Goal: Submit feedback/report problem

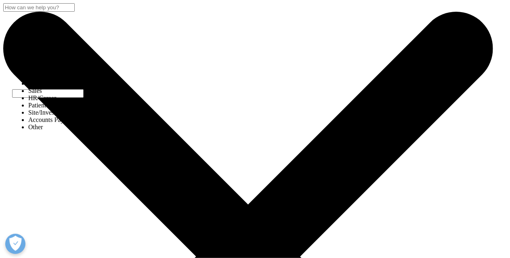
select select "Other"
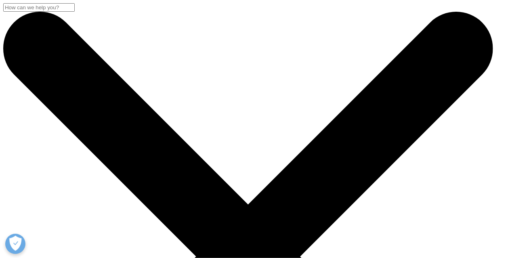
type input "[PERSON_NAME]"
type input "Site Director"
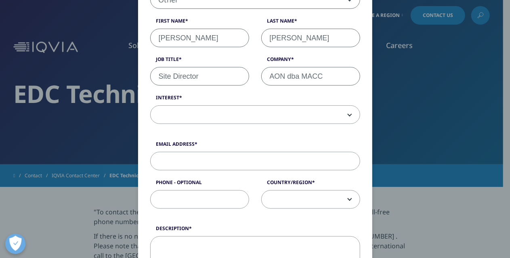
click at [281, 79] on input "AON dba MACC" at bounding box center [310, 76] width 99 height 19
type input "AOP dba MACC"
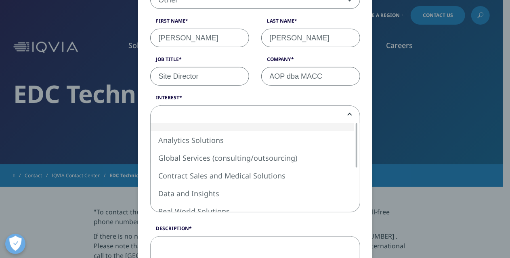
click at [215, 114] on span at bounding box center [255, 115] width 209 height 19
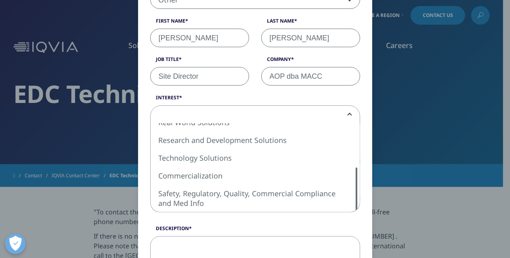
click at [356, 199] on span "Analytics Solutions Global Services (consulting/outsourcing) Contract Sales and…" at bounding box center [255, 167] width 210 height 89
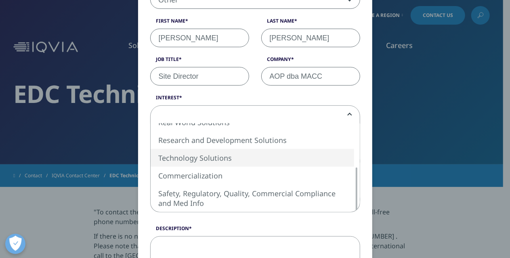
select select "Technology Solutions"
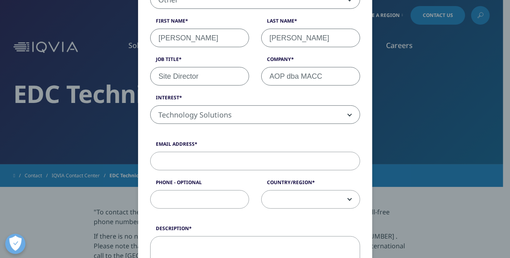
click at [162, 162] on input "Email Address" at bounding box center [255, 161] width 210 height 19
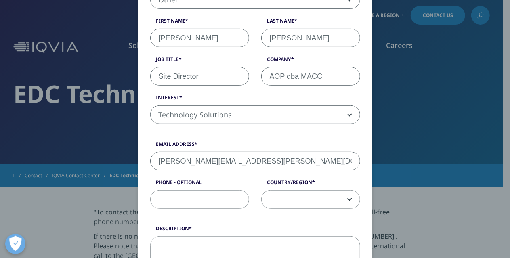
type input "[PERSON_NAME][EMAIL_ADDRESS][PERSON_NAME][DOMAIN_NAME]"
type input "[PHONE_NUMBER]"
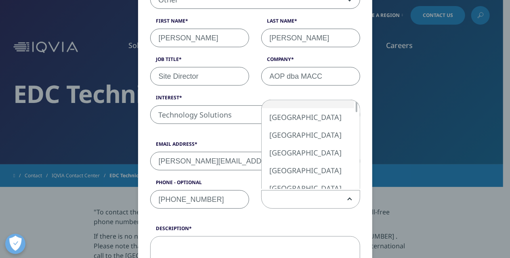
click at [301, 200] on span at bounding box center [311, 200] width 98 height 19
select select "[GEOGRAPHIC_DATA]"
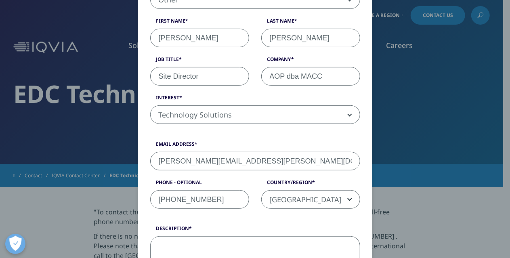
click at [185, 244] on textarea "Description" at bounding box center [255, 260] width 210 height 48
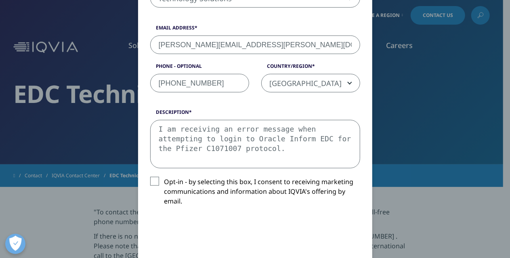
scroll to position [273, 0]
type textarea "I am receiving an error message when attempting to login to Oracle Inform EDC f…"
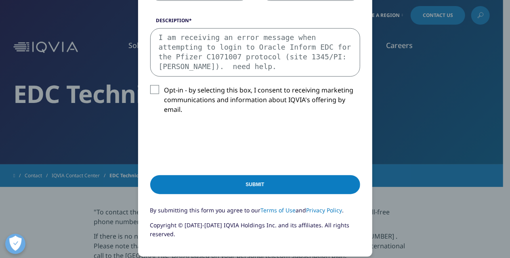
scroll to position [387, 0]
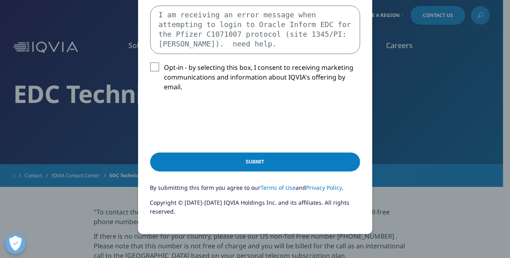
click at [267, 163] on input "Submit" at bounding box center [255, 162] width 210 height 19
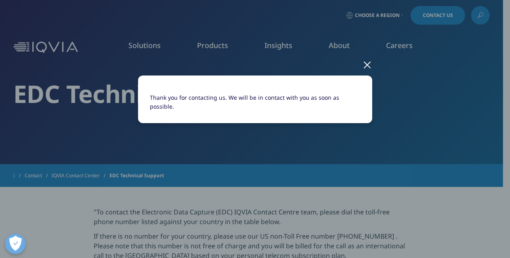
scroll to position [0, 0]
click at [366, 65] on div at bounding box center [367, 64] width 9 height 22
